Goal: Transaction & Acquisition: Book appointment/travel/reservation

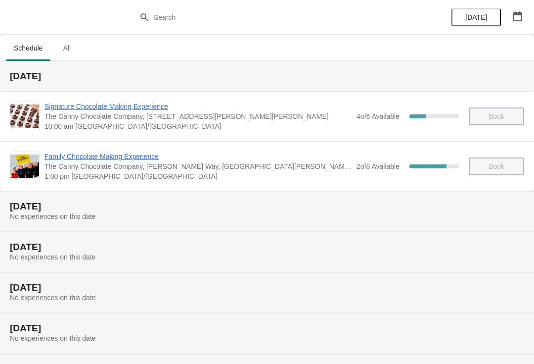
click at [67, 48] on span "All" at bounding box center [66, 48] width 25 height 18
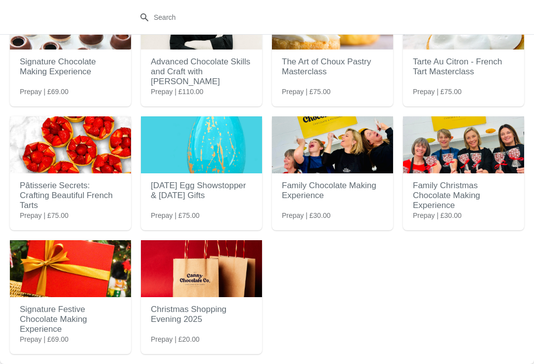
scroll to position [78, 0]
click at [204, 285] on img at bounding box center [201, 268] width 121 height 57
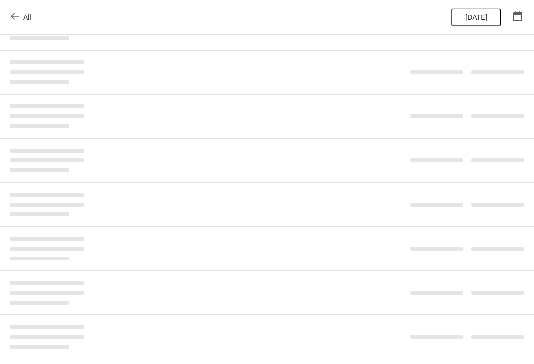
scroll to position [0, 0]
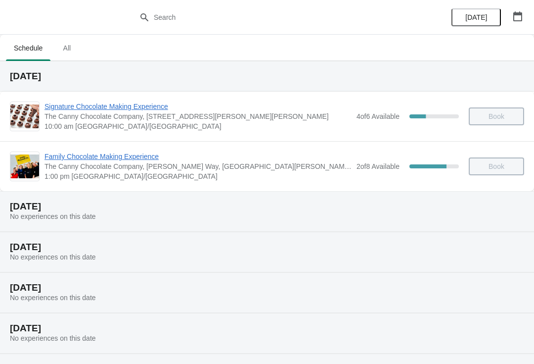
click at [62, 36] on button "All" at bounding box center [66, 48] width 29 height 26
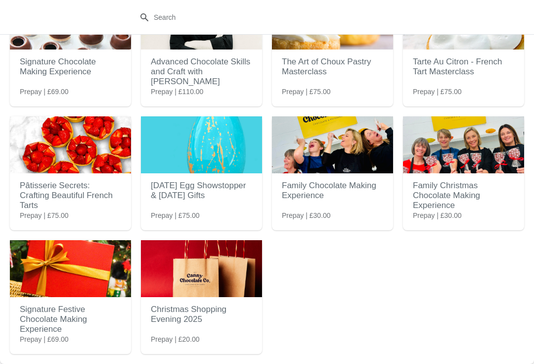
scroll to position [78, 0]
click at [197, 279] on img at bounding box center [201, 268] width 121 height 57
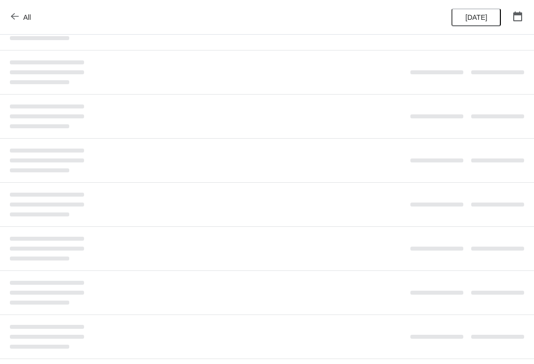
scroll to position [0, 0]
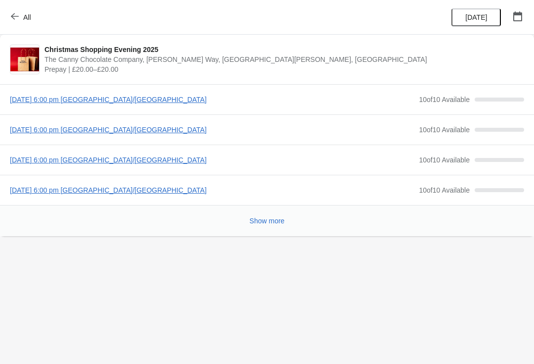
click at [36, 125] on span "Saturday, November 29, 2025 | 6:00 pm Europe/London" at bounding box center [212, 130] width 404 height 10
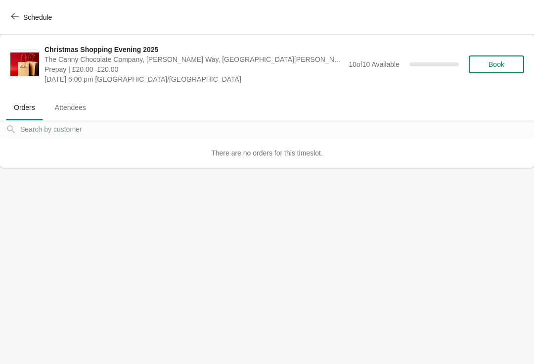
click at [505, 57] on button "Book" at bounding box center [496, 64] width 55 height 18
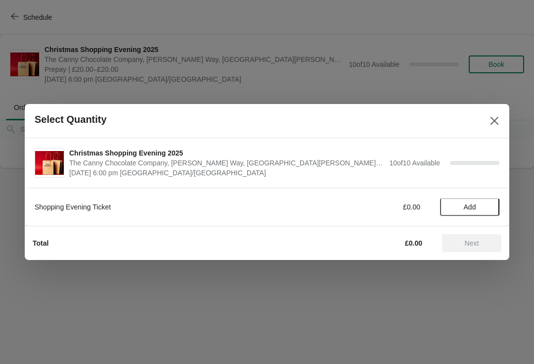
click at [489, 203] on span "Add" at bounding box center [470, 207] width 42 height 8
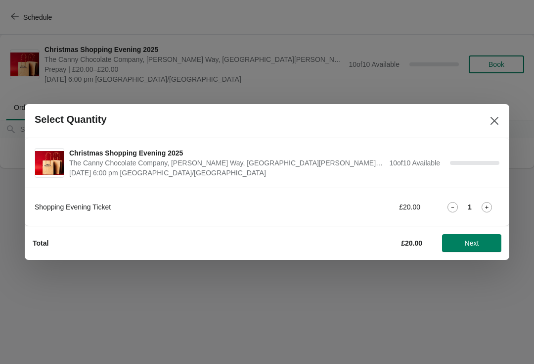
click at [497, 234] on button "Next" at bounding box center [471, 243] width 59 height 18
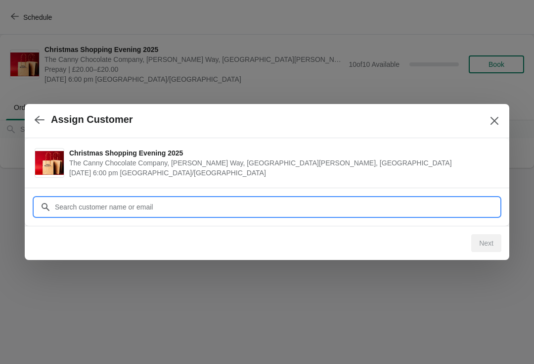
click at [302, 201] on input "Customer" at bounding box center [276, 207] width 445 height 18
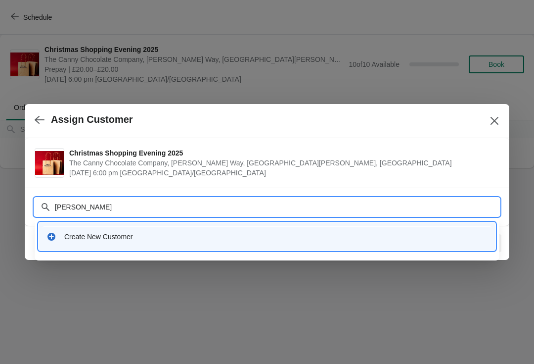
type input "Sarah"
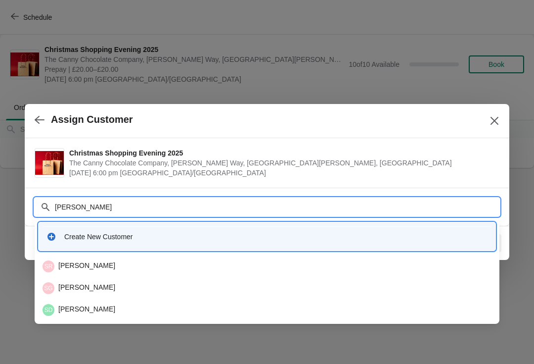
click at [107, 282] on div "SG Sarah Graham" at bounding box center [267, 288] width 449 height 12
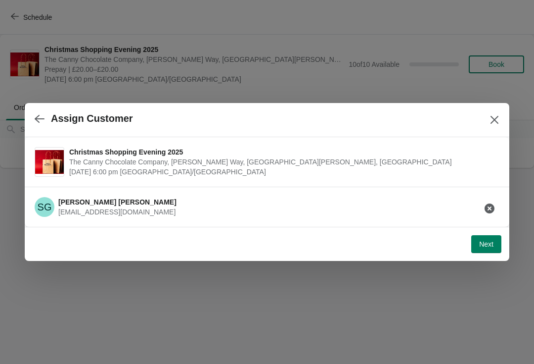
click at [490, 245] on span "Next" at bounding box center [487, 244] width 14 height 8
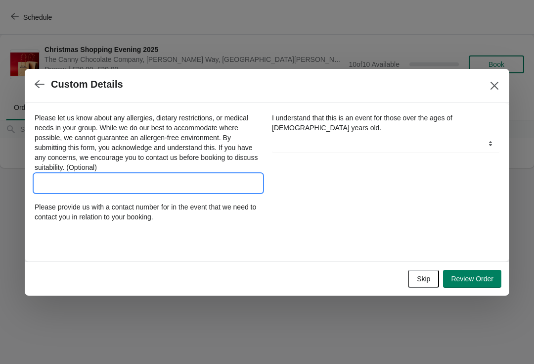
click at [204, 189] on input "Please let us know about any allergies, dietary restrictions, or medical needs …" at bounding box center [149, 183] width 228 height 18
type input "No"
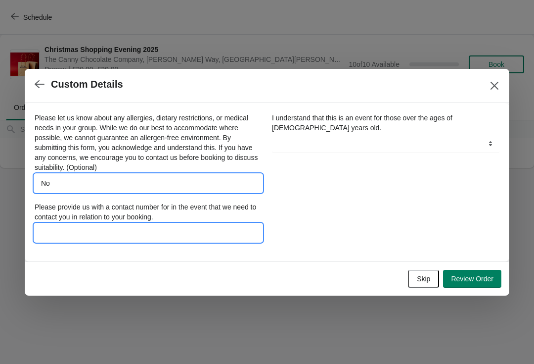
click at [200, 233] on input "Please provide us with a contact number for in the event that we need to contac…" at bounding box center [149, 233] width 228 height 18
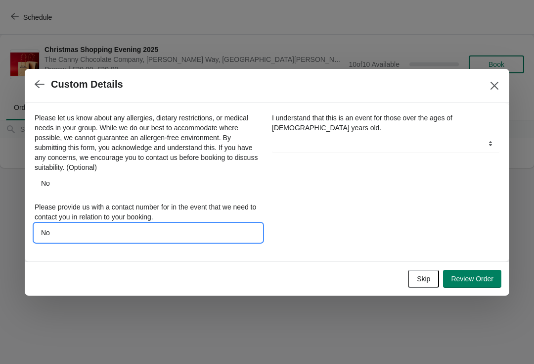
type input "No"
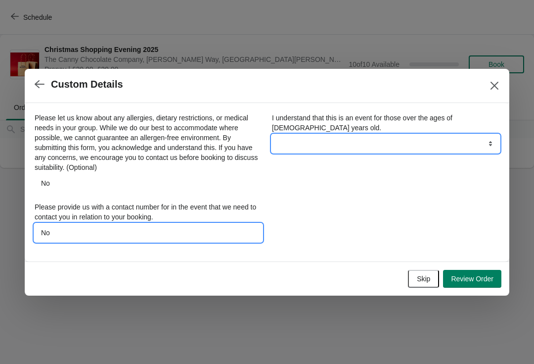
click at [398, 142] on select "Yes" at bounding box center [386, 144] width 228 height 18
select select "Yes"
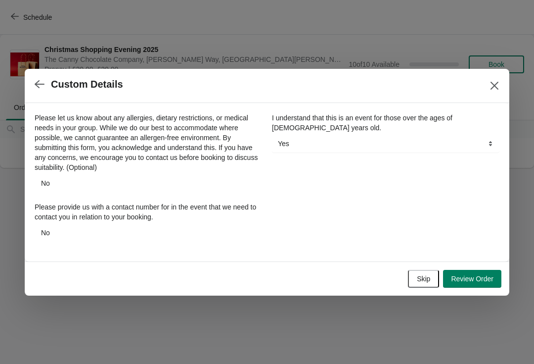
click at [481, 281] on span "Review Order" at bounding box center [472, 279] width 43 height 8
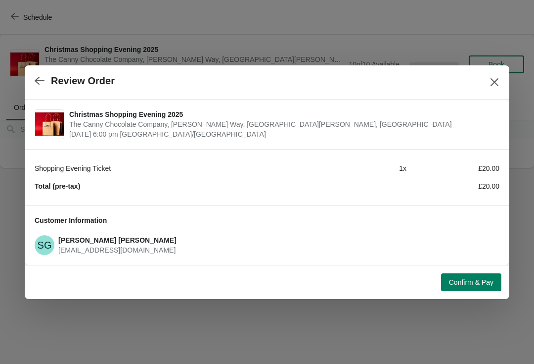
click at [483, 281] on span "Confirm & Pay" at bounding box center [471, 282] width 45 height 8
